Goal: Check status: Check status

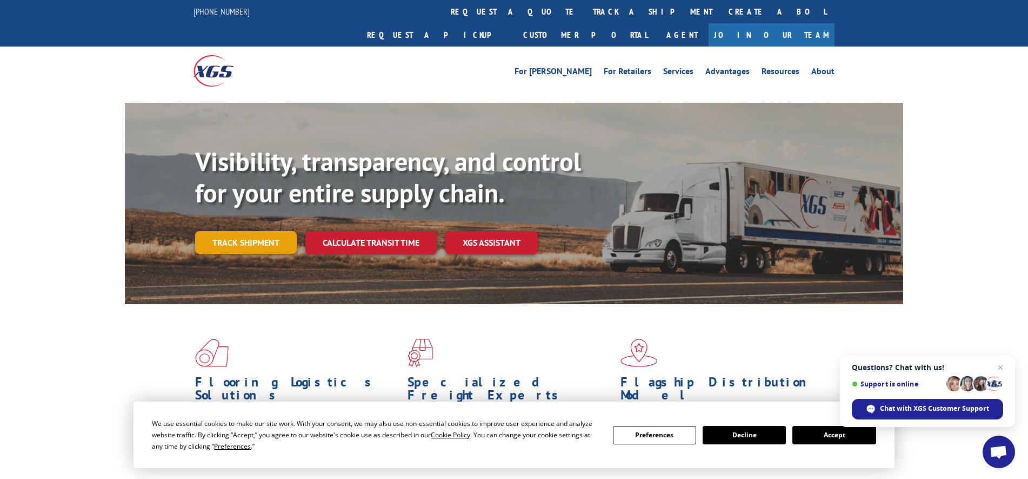
click at [257, 231] on link "Track shipment" at bounding box center [246, 242] width 102 height 23
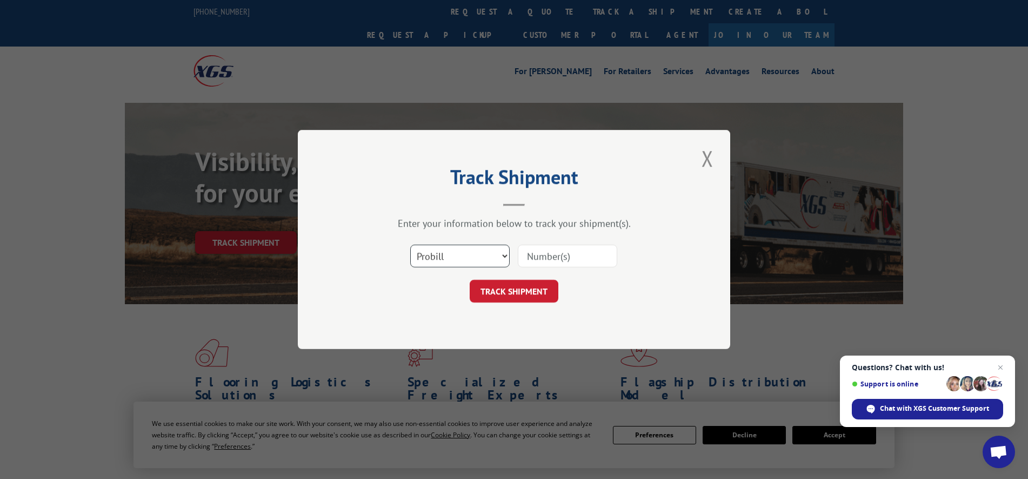
click at [462, 255] on select "Select category... Probill BOL PO" at bounding box center [459, 255] width 99 height 23
select select "bol"
click at [410, 244] on select "Select category... Probill BOL PO" at bounding box center [459, 255] width 99 height 23
click at [560, 259] on input at bounding box center [567, 255] width 99 height 23
type input "4866003"
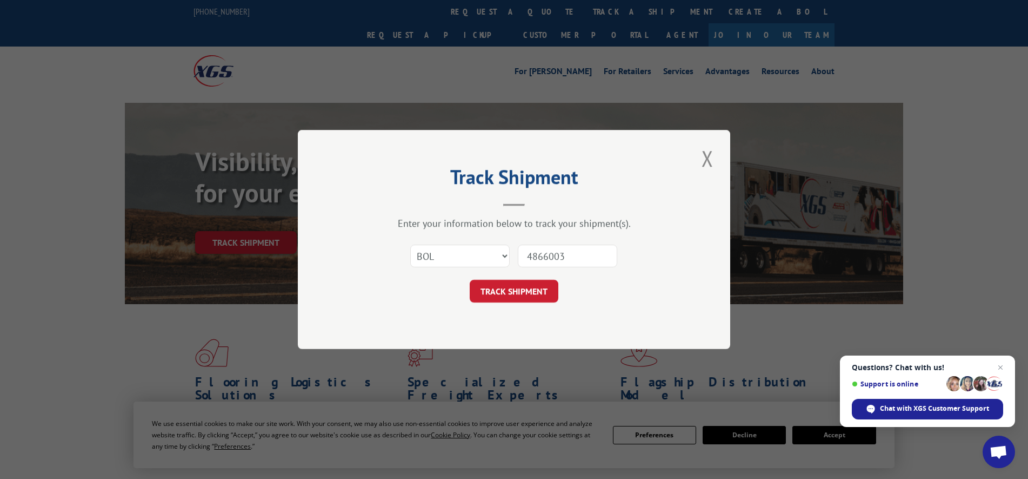
click at [470, 280] on button "TRACK SHIPMENT" at bounding box center [514, 291] width 89 height 23
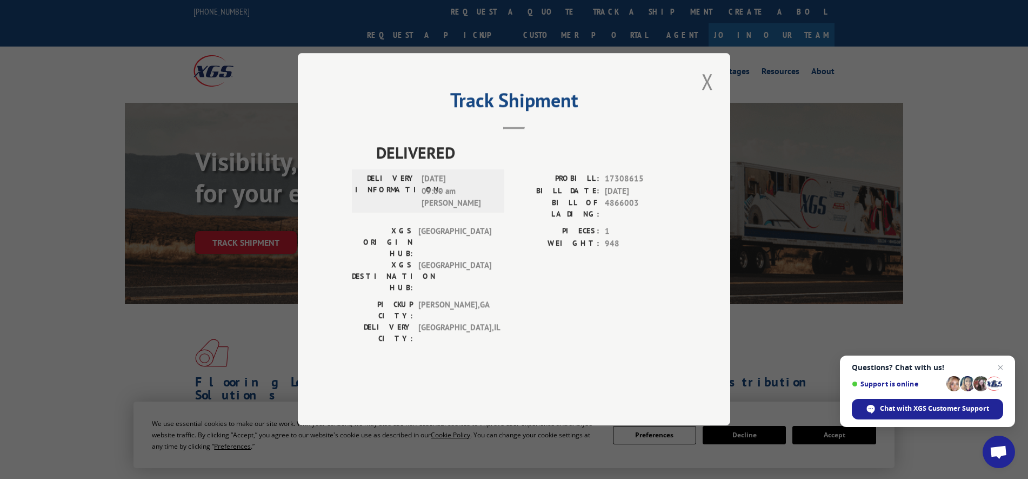
click at [707, 96] on button "Close modal" at bounding box center [708, 82] width 18 height 30
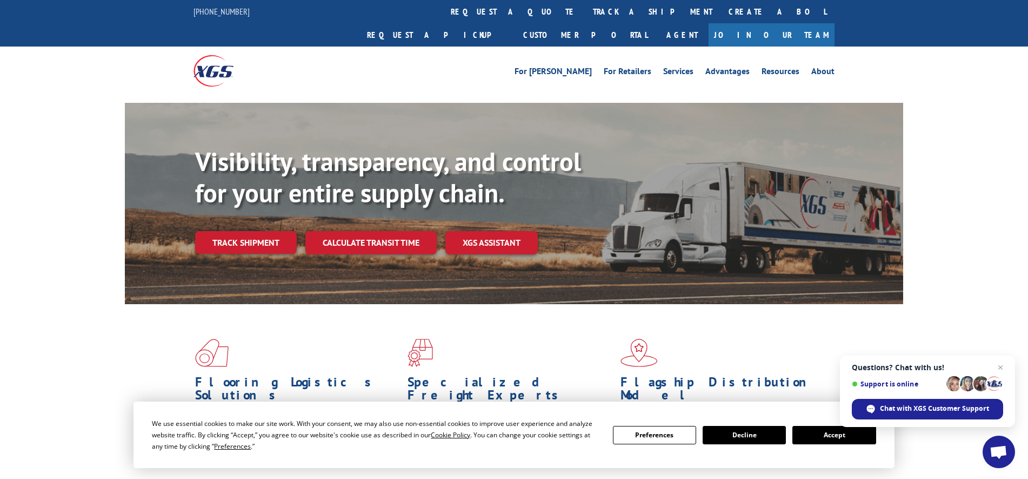
click at [274, 231] on link "Track shipment" at bounding box center [246, 242] width 102 height 23
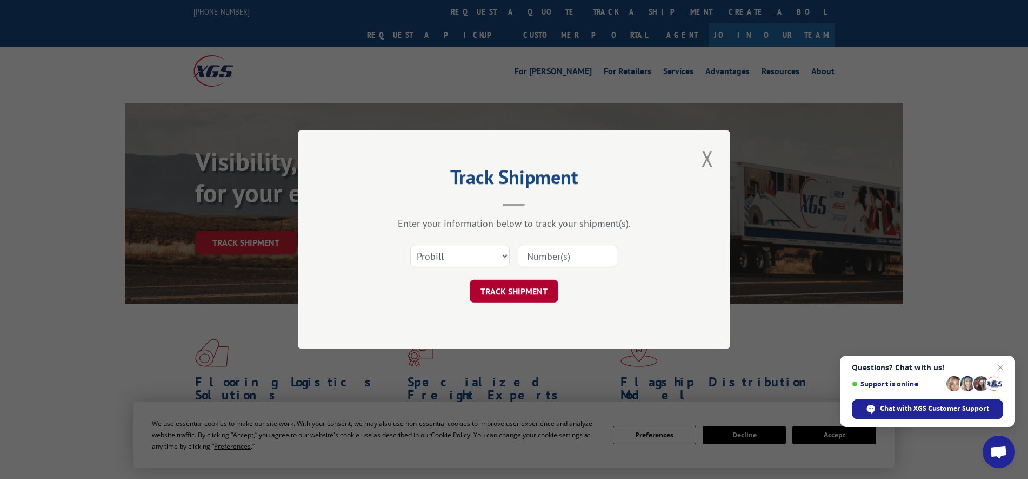
click at [526, 291] on button "TRACK SHIPMENT" at bounding box center [514, 291] width 89 height 23
click at [536, 261] on input at bounding box center [567, 255] width 99 height 23
type input "4866003"
click button "TRACK SHIPMENT" at bounding box center [514, 291] width 89 height 23
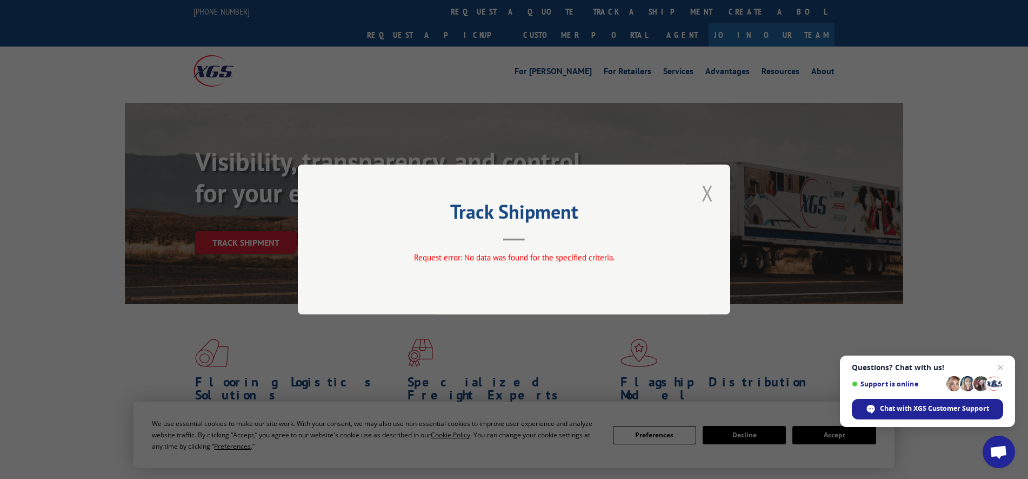
click at [711, 191] on button "Close modal" at bounding box center [708, 193] width 18 height 30
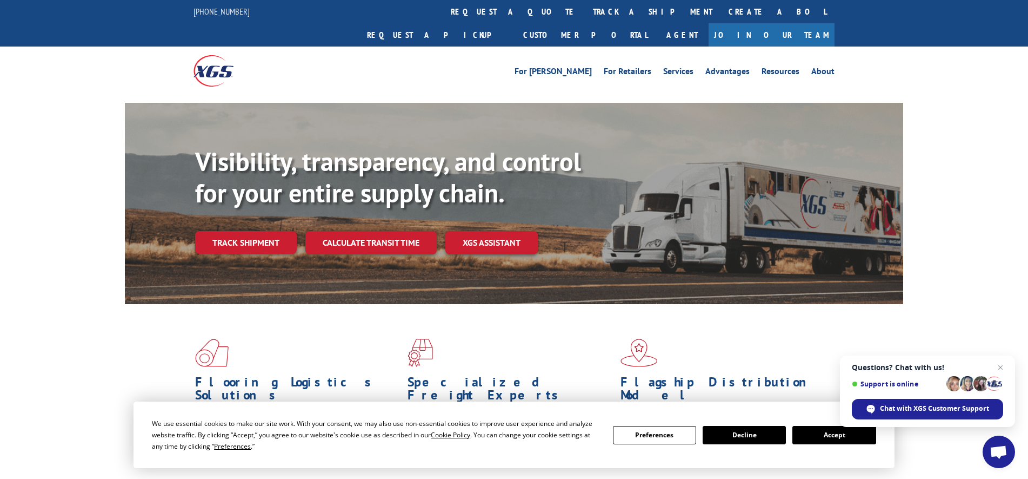
drag, startPoint x: 273, startPoint y: 217, endPoint x: 263, endPoint y: 216, distance: 9.7
click at [272, 231] on link "Track shipment" at bounding box center [246, 242] width 102 height 23
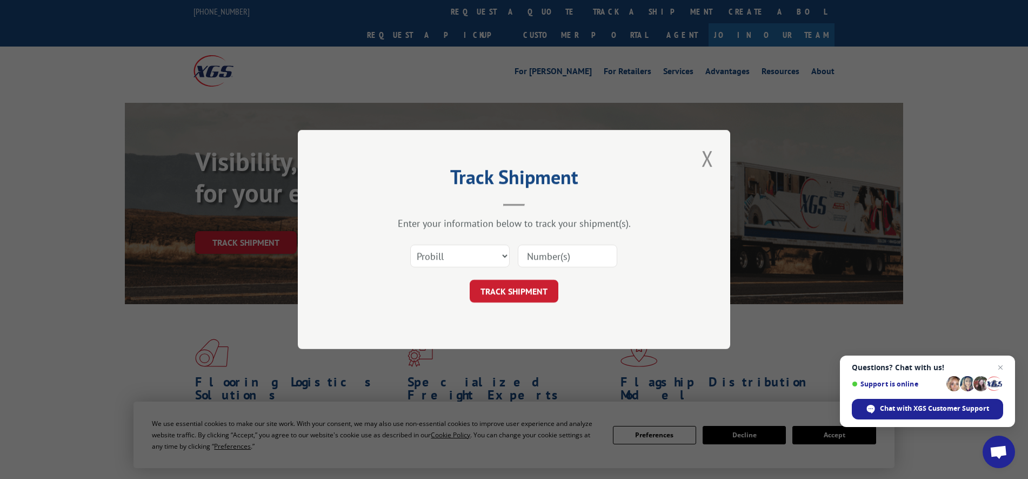
click at [534, 250] on input at bounding box center [567, 255] width 99 height 23
type input "4866003"
click button "TRACK SHIPMENT" at bounding box center [514, 291] width 89 height 23
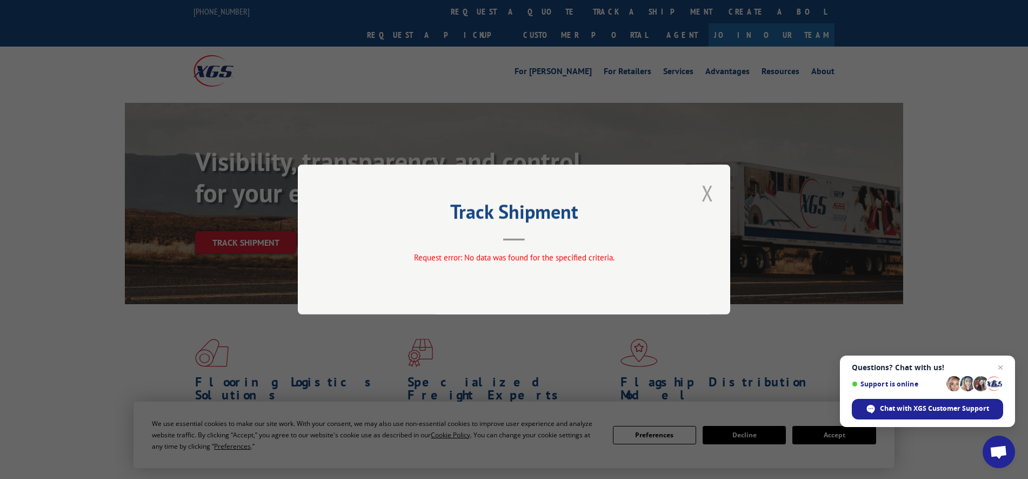
click at [706, 184] on button "Close modal" at bounding box center [708, 193] width 18 height 30
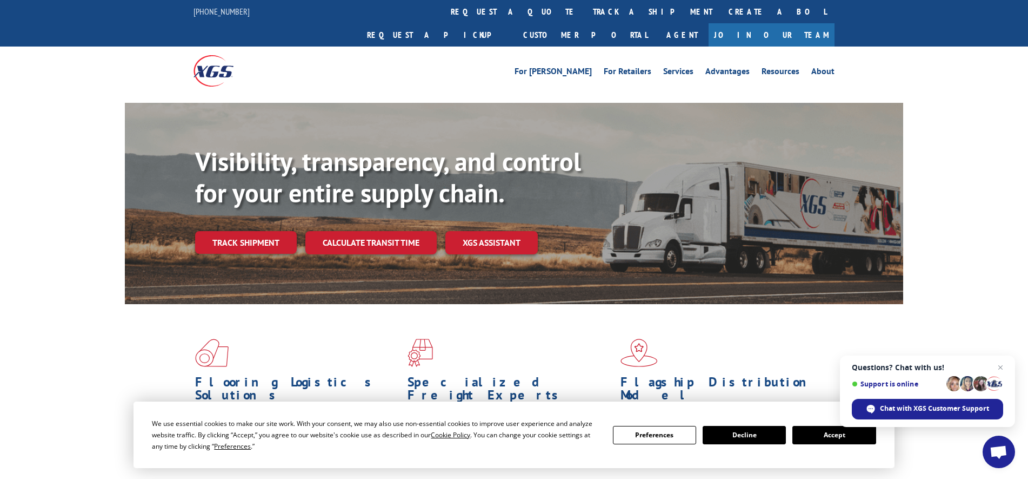
click at [259, 231] on link "Track shipment" at bounding box center [246, 242] width 102 height 23
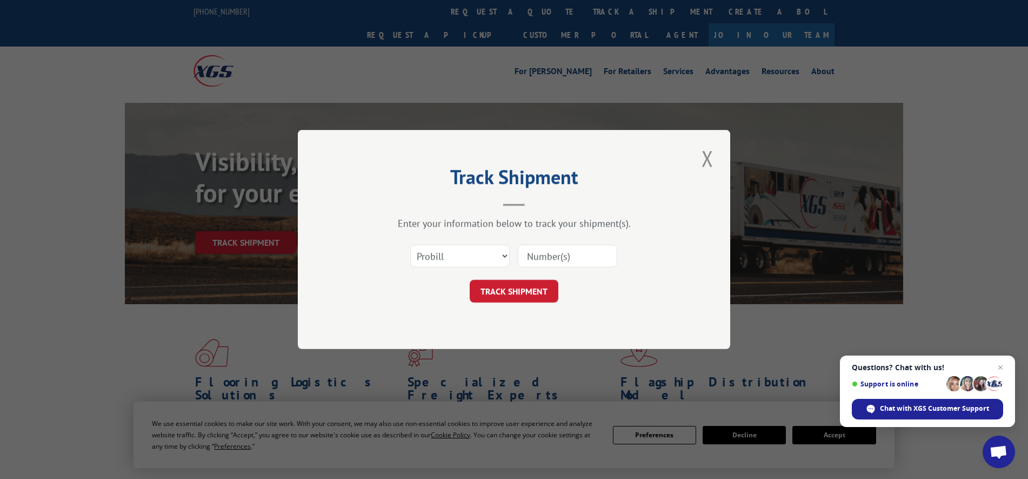
click at [560, 260] on input at bounding box center [567, 255] width 99 height 23
type input "4866003"
click at [470, 280] on button "TRACK SHIPMENT" at bounding box center [514, 291] width 89 height 23
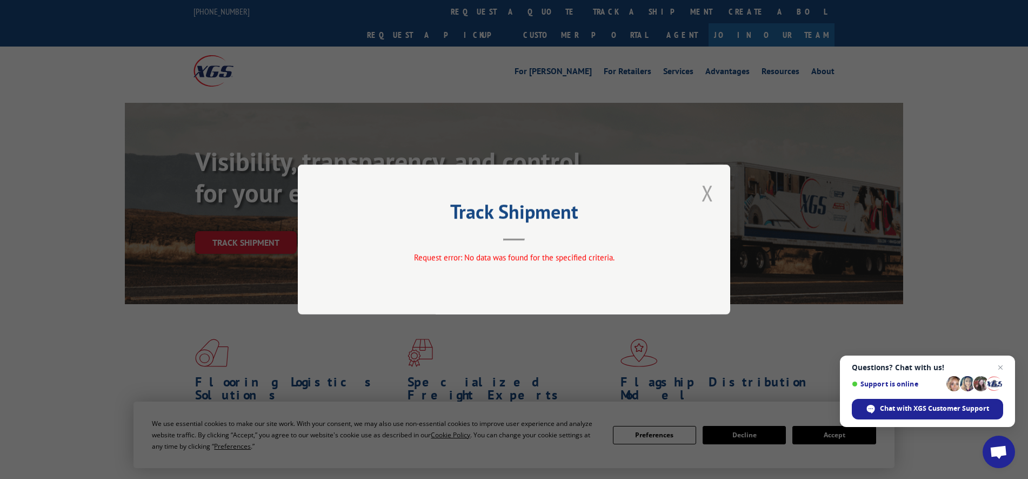
drag, startPoint x: 709, startPoint y: 187, endPoint x: 707, endPoint y: 195, distance: 8.5
click at [709, 188] on button "Close modal" at bounding box center [708, 193] width 18 height 30
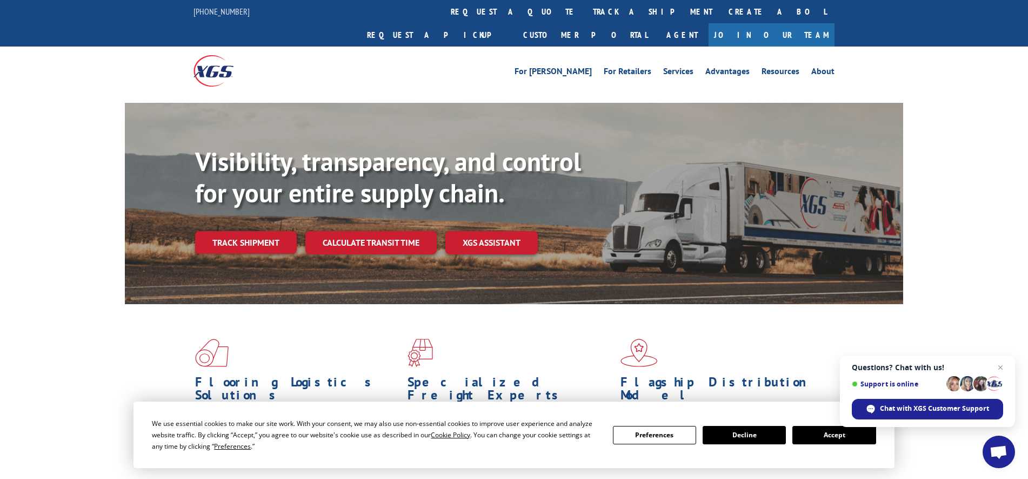
drag, startPoint x: 257, startPoint y: 215, endPoint x: 248, endPoint y: 214, distance: 9.3
click at [257, 231] on link "Track shipment" at bounding box center [246, 242] width 102 height 23
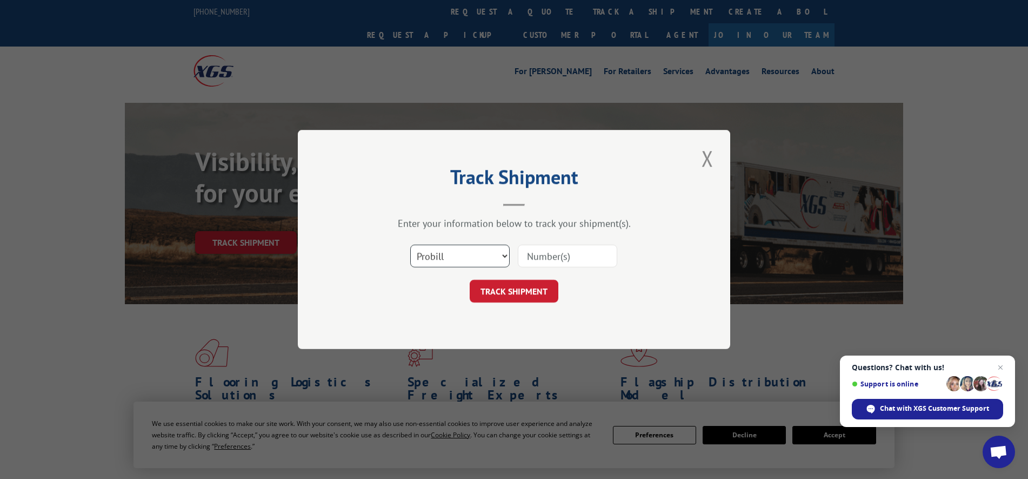
click at [459, 260] on select "Select category... Probill BOL PO" at bounding box center [459, 255] width 99 height 23
select select "bol"
click at [410, 244] on select "Select category... Probill BOL PO" at bounding box center [459, 255] width 99 height 23
click at [549, 260] on input at bounding box center [567, 255] width 99 height 23
type input "4866003"
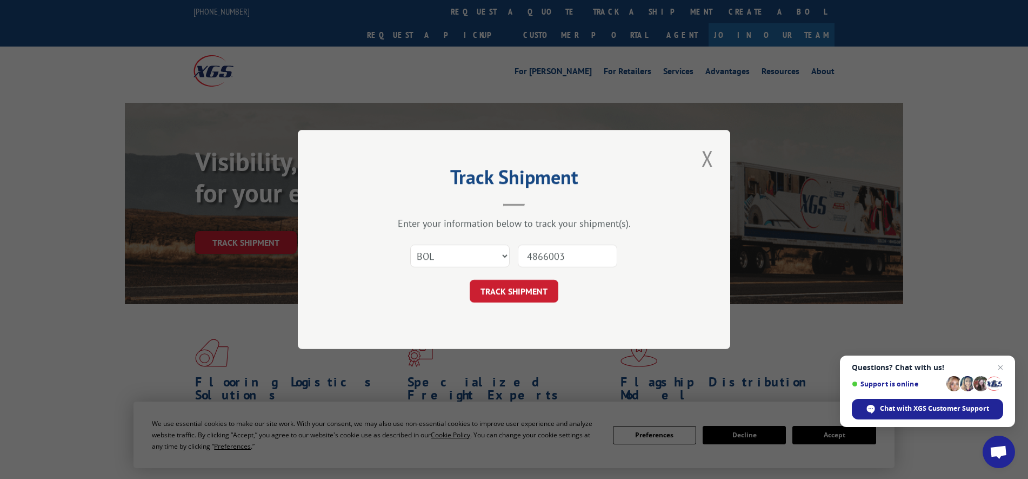
click at [470, 280] on button "TRACK SHIPMENT" at bounding box center [514, 291] width 89 height 23
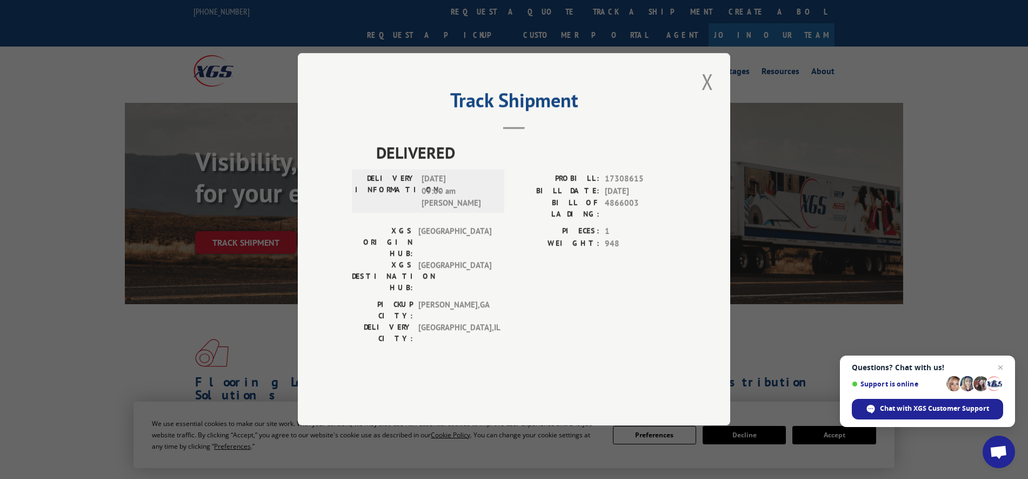
click at [793, 299] on div "Track Shipment DELIVERED DELIVERY INFORMATION: [DATE] 09:00 am [PERSON_NAME]: 1…" at bounding box center [514, 239] width 1028 height 479
click at [706, 96] on button "Close modal" at bounding box center [708, 82] width 18 height 30
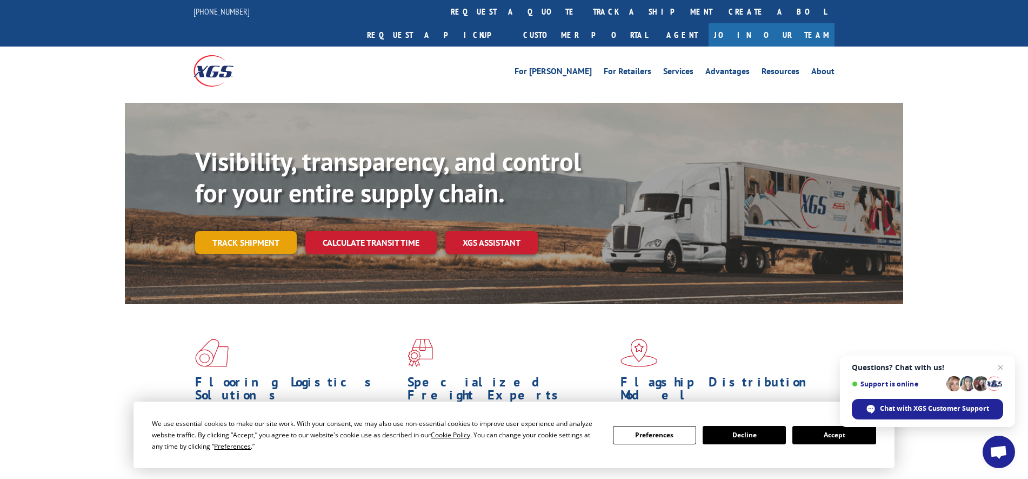
drag, startPoint x: 257, startPoint y: 220, endPoint x: 287, endPoint y: 218, distance: 30.3
click at [257, 231] on link "Track shipment" at bounding box center [246, 242] width 102 height 23
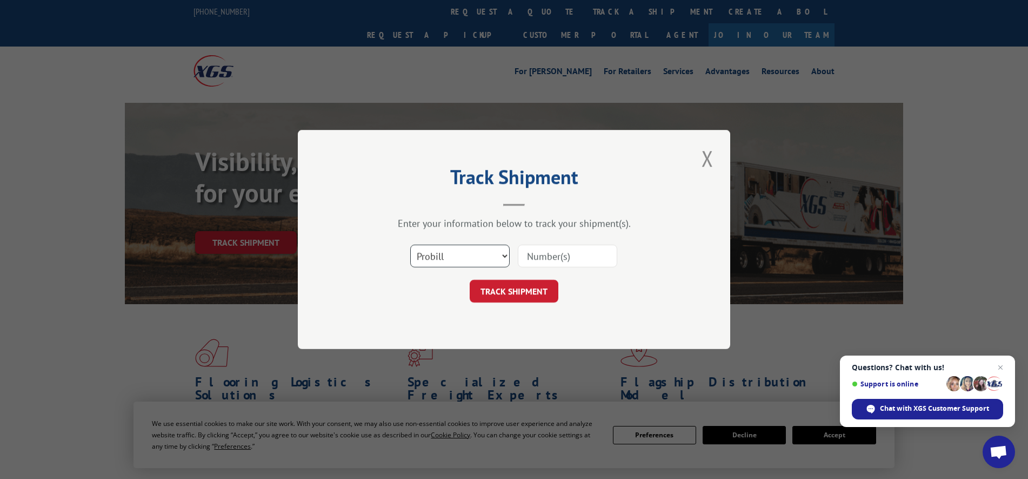
click at [455, 257] on select "Select category... Probill BOL PO" at bounding box center [459, 255] width 99 height 23
select select "bol"
click at [410, 244] on select "Select category... Probill BOL PO" at bounding box center [459, 255] width 99 height 23
click at [548, 265] on input at bounding box center [567, 255] width 99 height 23
drag, startPoint x: 554, startPoint y: 263, endPoint x: 530, endPoint y: 255, distance: 25.1
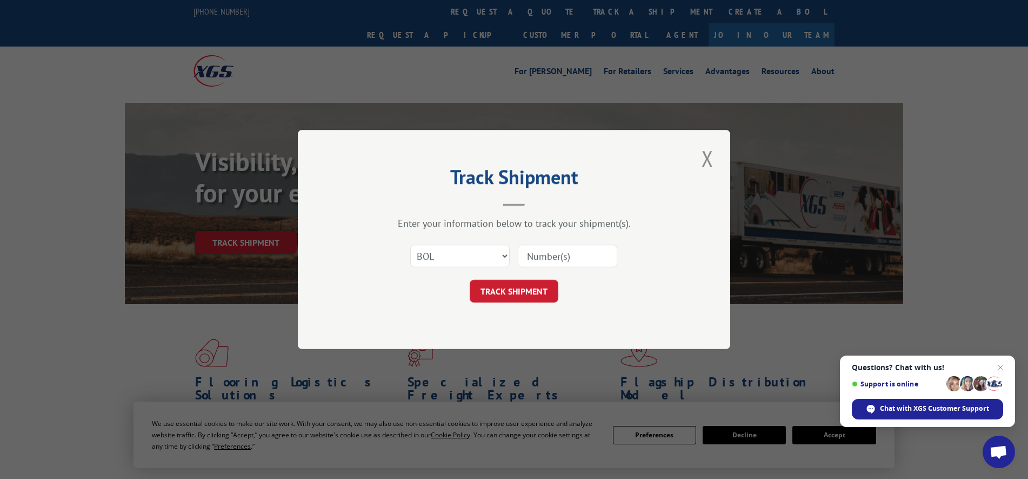
click at [555, 263] on input at bounding box center [567, 255] width 99 height 23
type input "4856134"
click at [470, 280] on button "TRACK SHIPMENT" at bounding box center [514, 291] width 89 height 23
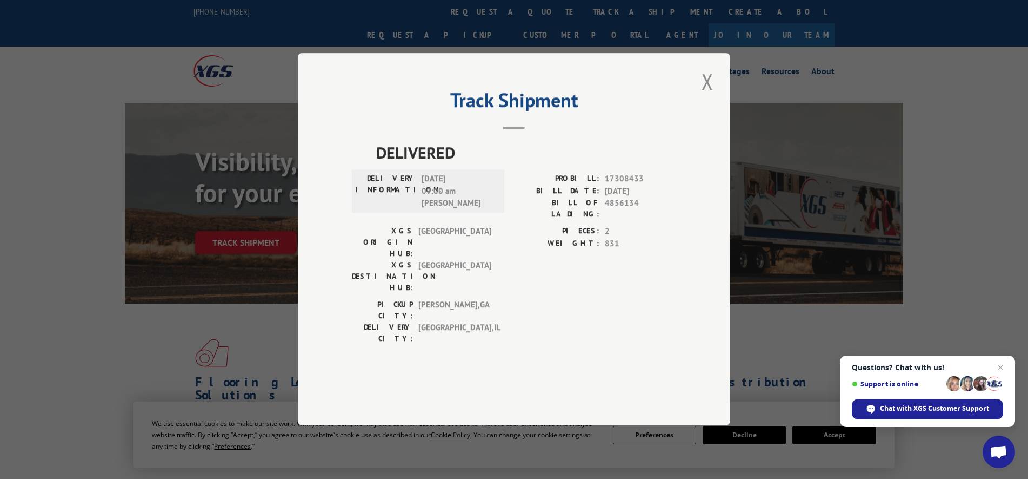
click at [246, 397] on div "Track Shipment DELIVERED DELIVERY INFORMATION: [DATE] 09:00 am [PERSON_NAME]: 1…" at bounding box center [514, 239] width 1028 height 479
click at [250, 368] on div "Track Shipment DELIVERED DELIVERY INFORMATION: [DATE] 09:00 am [PERSON_NAME]: 1…" at bounding box center [514, 239] width 1028 height 479
click at [577, 337] on div "DELIVERED DELIVERY INFORMATION: [DATE] 09:00 am [PERSON_NAME]: 17308433 BILL DA…" at bounding box center [514, 260] width 324 height 238
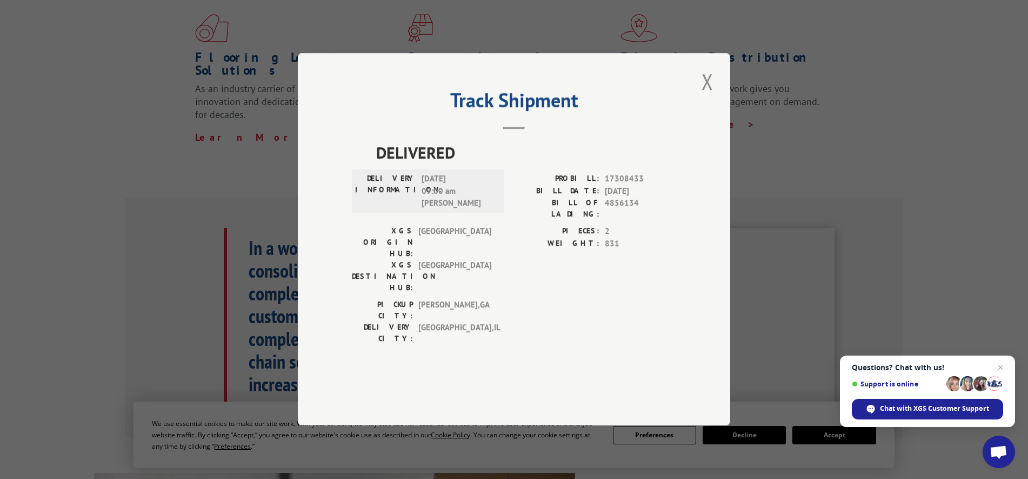
scroll to position [162, 0]
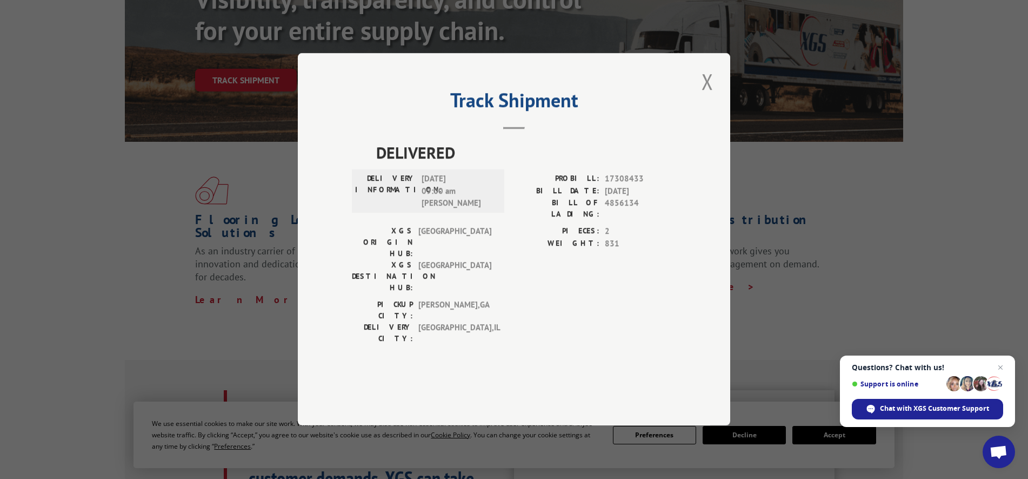
drag, startPoint x: 184, startPoint y: 157, endPoint x: 175, endPoint y: 149, distance: 11.9
click at [183, 157] on div "Track Shipment DELIVERED DELIVERY INFORMATION: [DATE] 09:00 am [PERSON_NAME]: 1…" at bounding box center [514, 239] width 1028 height 479
click at [715, 96] on button "Close modal" at bounding box center [708, 82] width 18 height 30
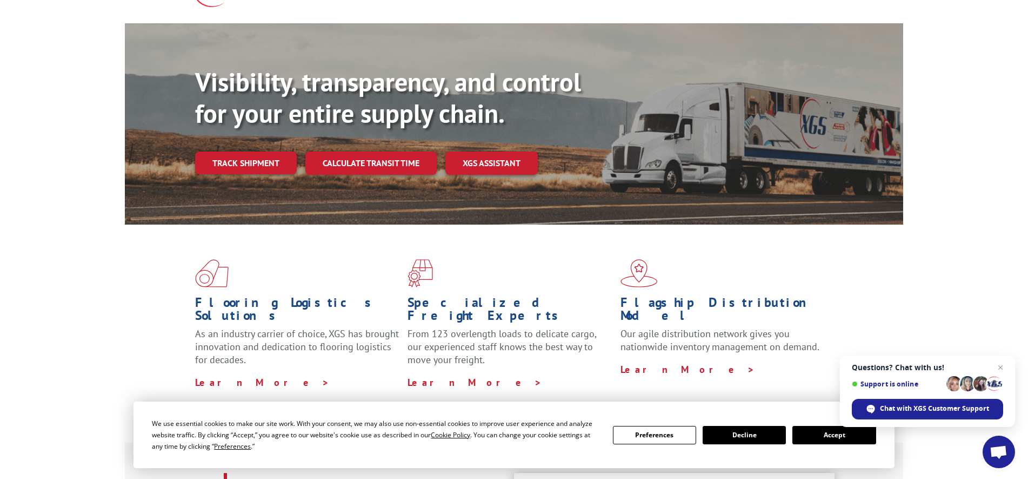
scroll to position [0, 0]
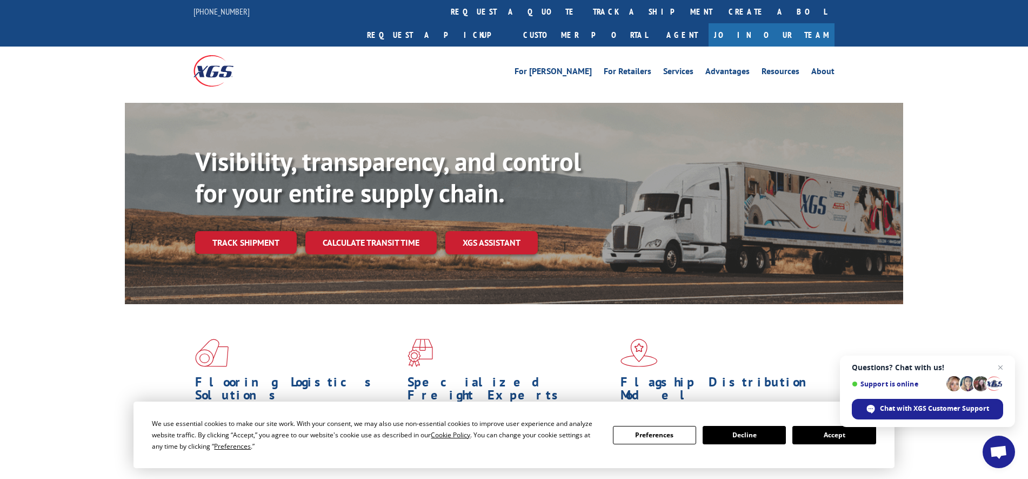
click at [585, 10] on link "track a shipment" at bounding box center [653, 11] width 136 height 23
